Goal: Information Seeking & Learning: Learn about a topic

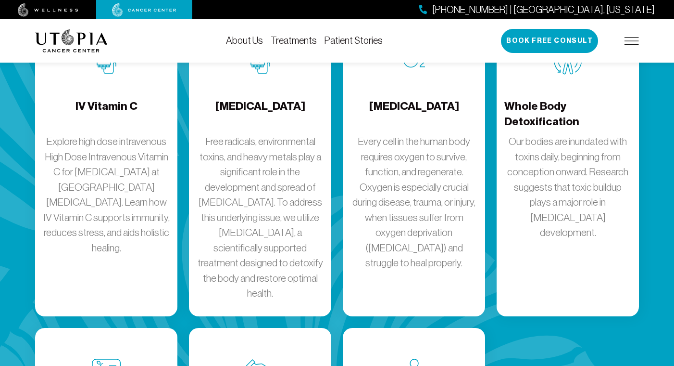
scroll to position [1366, 0]
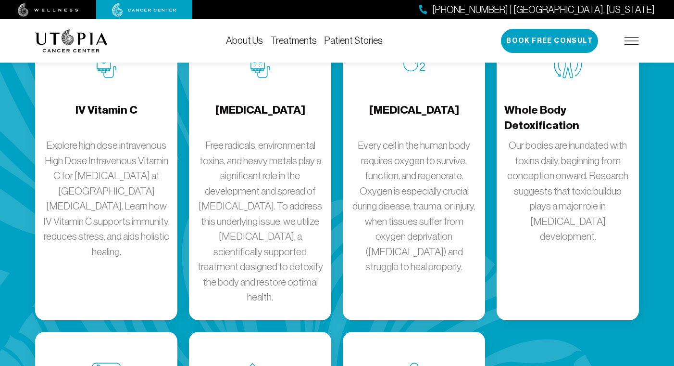
click at [630, 37] on img at bounding box center [632, 41] width 14 height 8
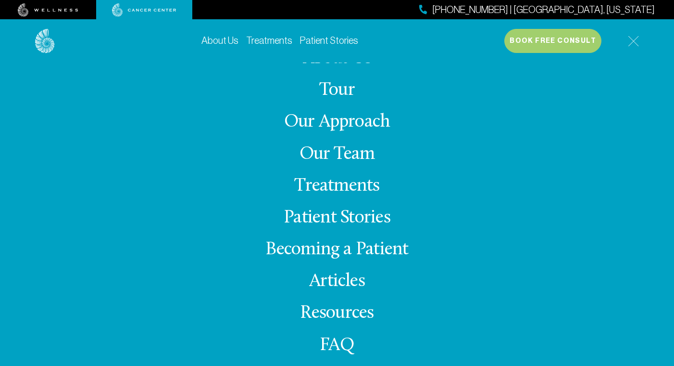
scroll to position [1328, 0]
click at [349, 94] on link "Tour" at bounding box center [337, 90] width 36 height 19
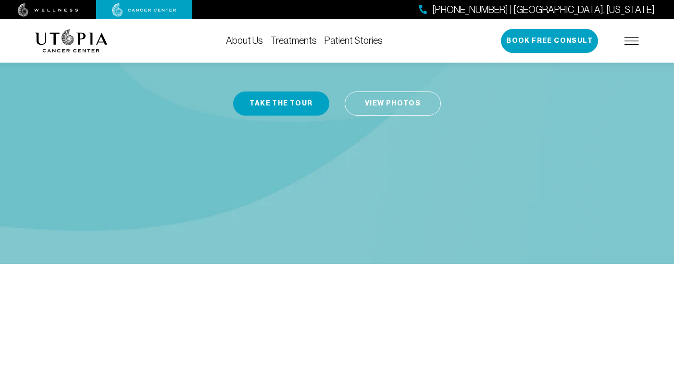
scroll to position [192, 0]
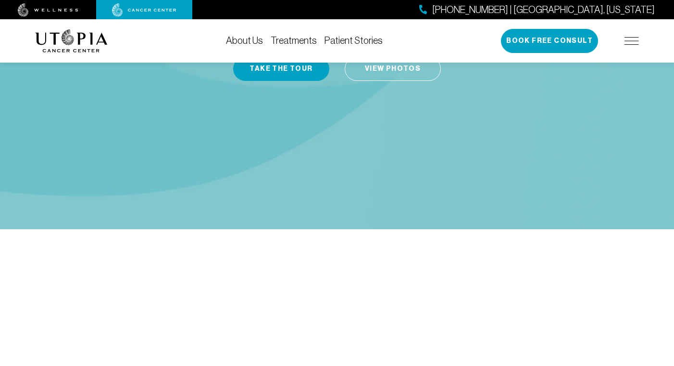
click at [300, 81] on div "Take a tour of Utopia! We have moved into a new, state-of-the-art facility in […" at bounding box center [337, 40] width 604 height 378
click at [301, 40] on link "Treatments" at bounding box center [294, 40] width 46 height 11
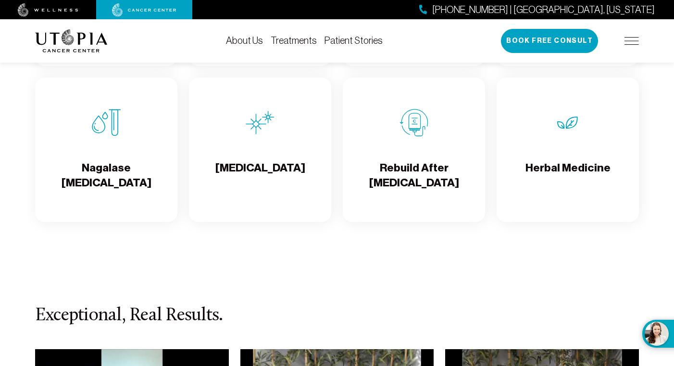
scroll to position [1751, 0]
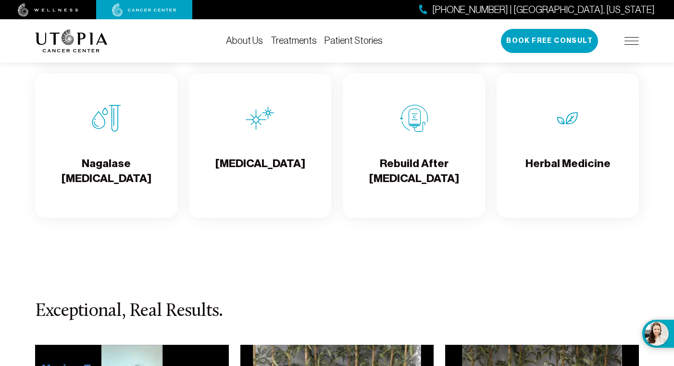
click at [550, 183] on h4 "Herbal Medicine" at bounding box center [568, 171] width 85 height 31
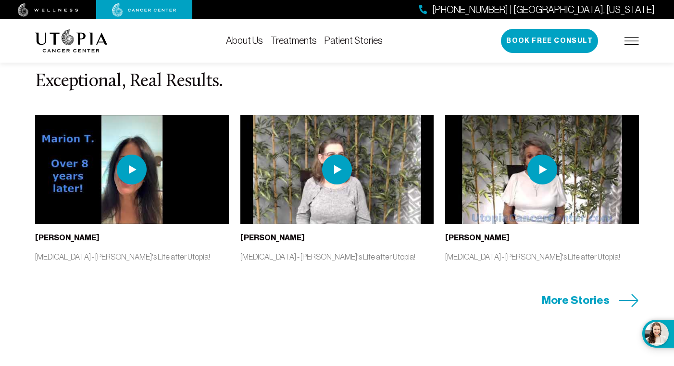
scroll to position [1982, 0]
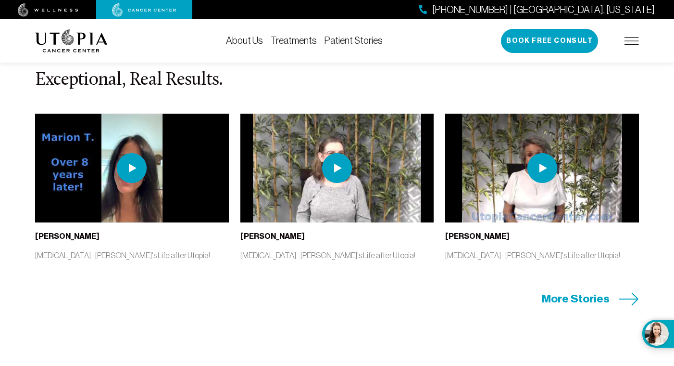
click at [333, 201] on img at bounding box center [338, 168] width 194 height 109
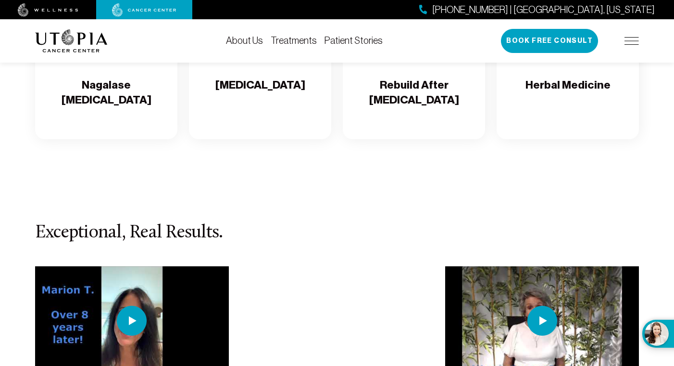
scroll to position [1828, 0]
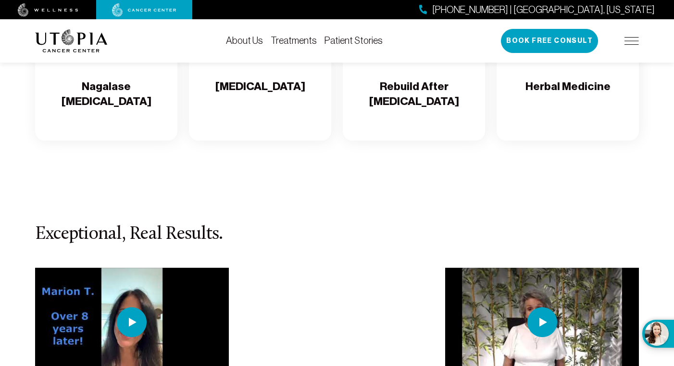
click at [634, 47] on div "[PHONE_NUMBER] | [GEOGRAPHIC_DATA], [US_STATE] Book Free Consult" at bounding box center [570, 41] width 138 height 24
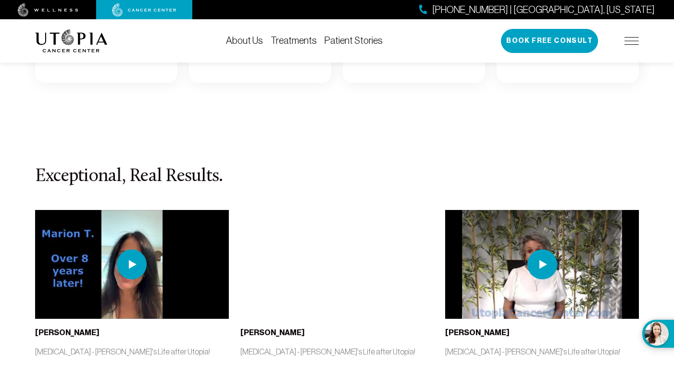
scroll to position [1905, 0]
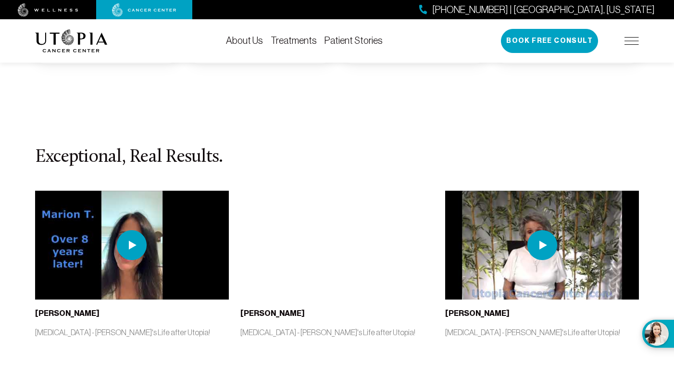
click at [635, 47] on div "[PHONE_NUMBER] | [GEOGRAPHIC_DATA], [US_STATE] Book Free Consult" at bounding box center [570, 41] width 138 height 24
click at [632, 42] on img at bounding box center [632, 41] width 14 height 8
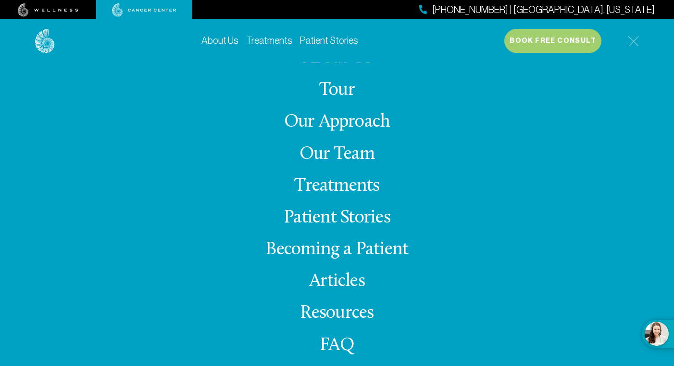
scroll to position [1828, 0]
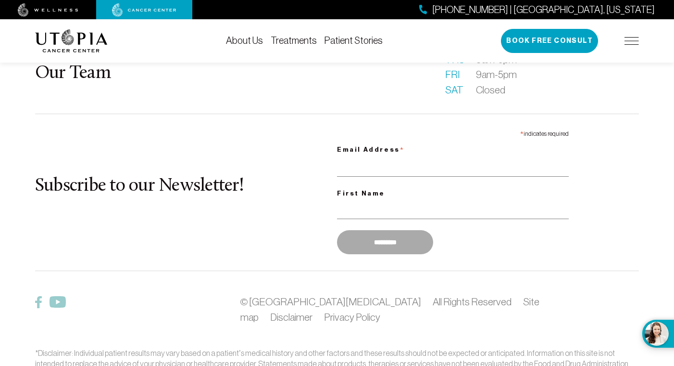
scroll to position [2471, 0]
